Goal: Check status: Check status

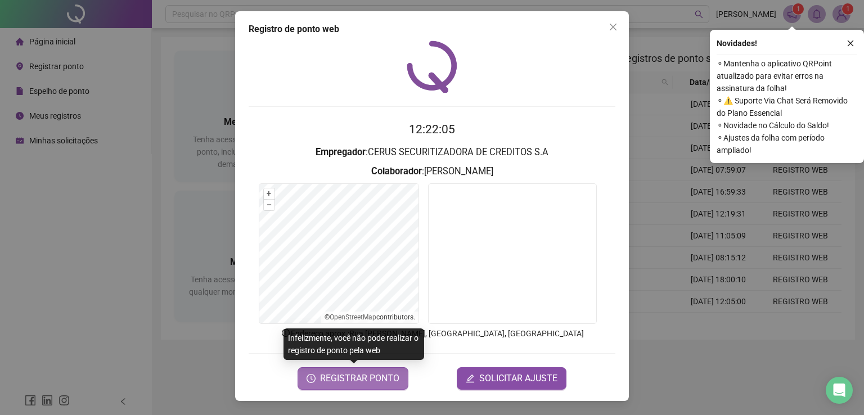
click at [378, 368] on button "REGISTRAR PONTO" at bounding box center [352, 378] width 111 height 22
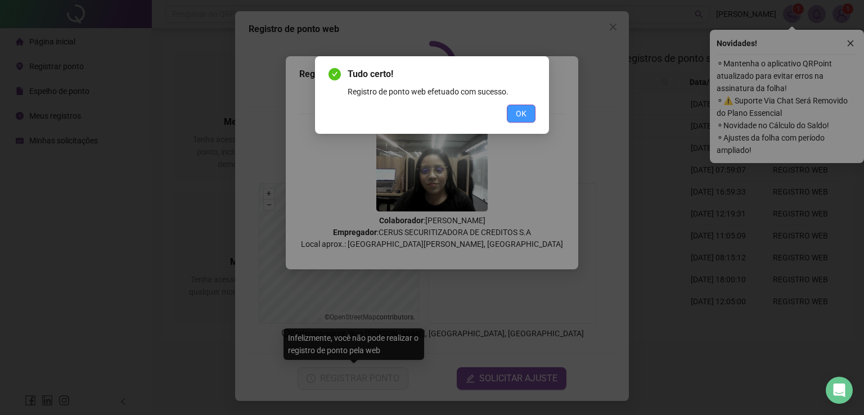
click at [527, 107] on button "OK" at bounding box center [521, 114] width 29 height 18
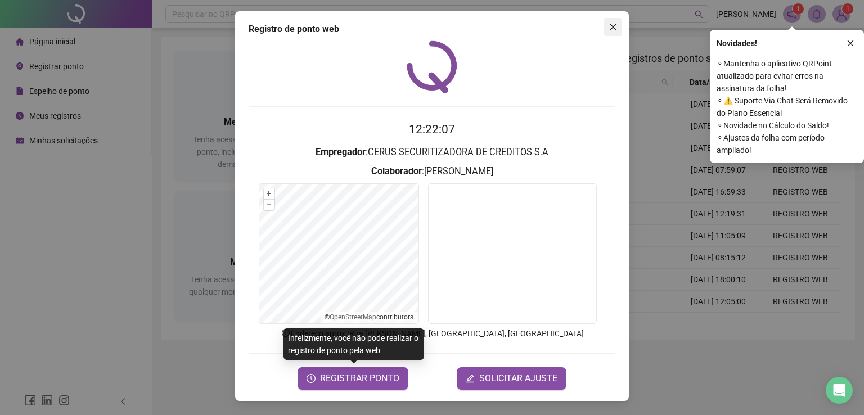
click at [614, 24] on icon "close" at bounding box center [612, 26] width 9 height 9
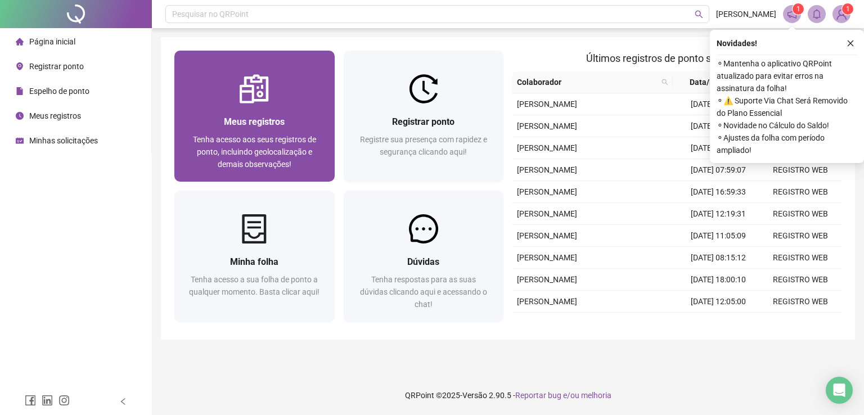
click at [256, 82] on img at bounding box center [253, 88] width 29 height 29
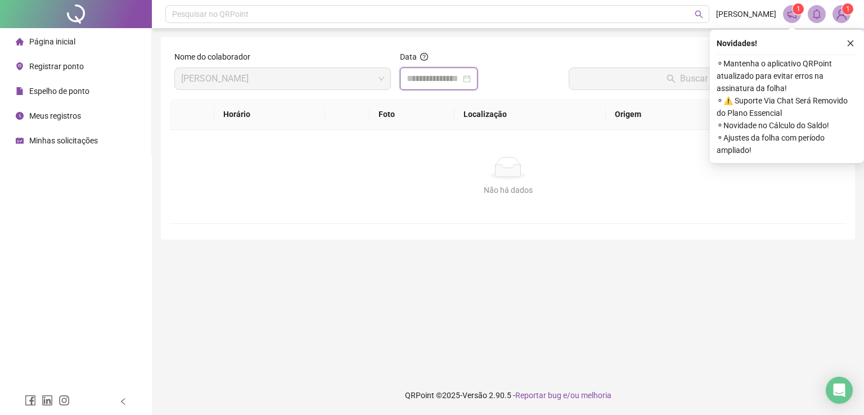
click at [435, 80] on input at bounding box center [433, 78] width 54 height 13
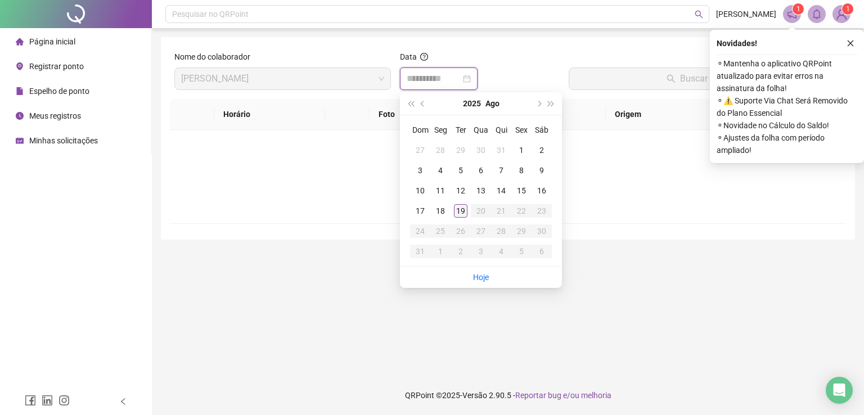
type input "**********"
click at [464, 216] on div "19" at bounding box center [460, 210] width 13 height 13
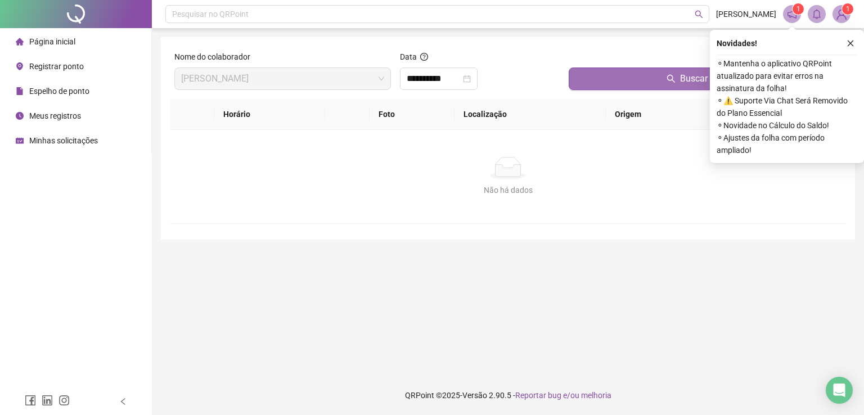
click at [688, 73] on span "Buscar registros" at bounding box center [712, 78] width 64 height 13
